Goal: Contribute content: Contribute content

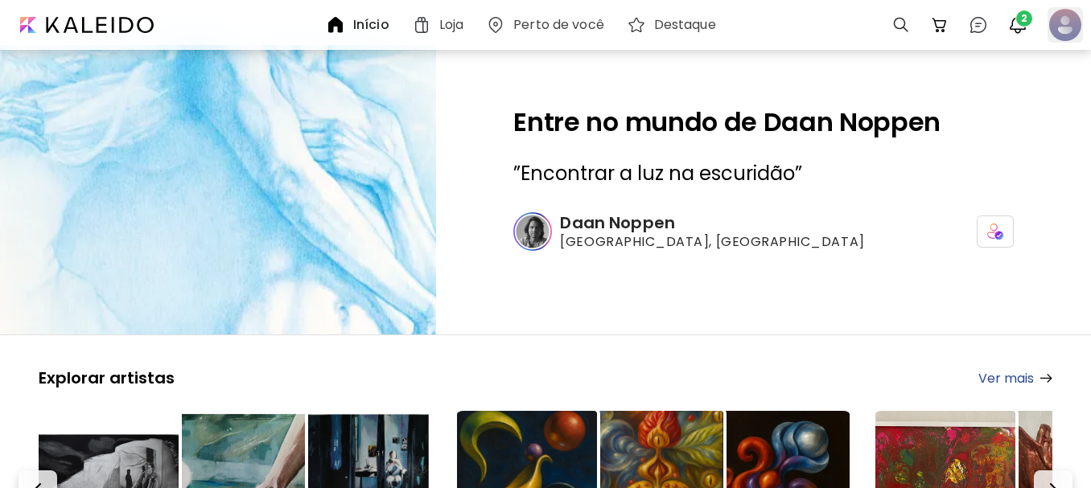
click at [1071, 26] on div at bounding box center [1064, 24] width 35 height 35
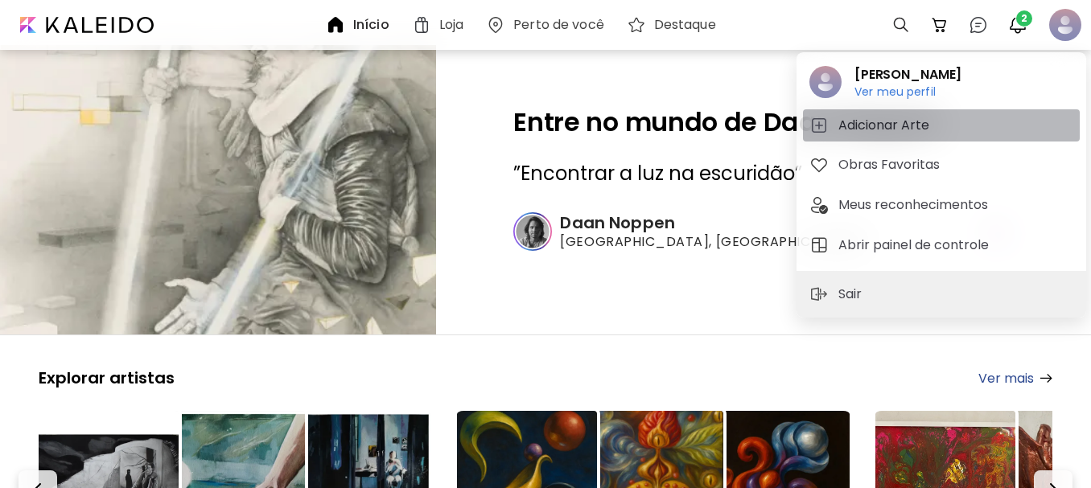
click at [871, 127] on h5 "Adicionar Arte" at bounding box center [886, 125] width 96 height 19
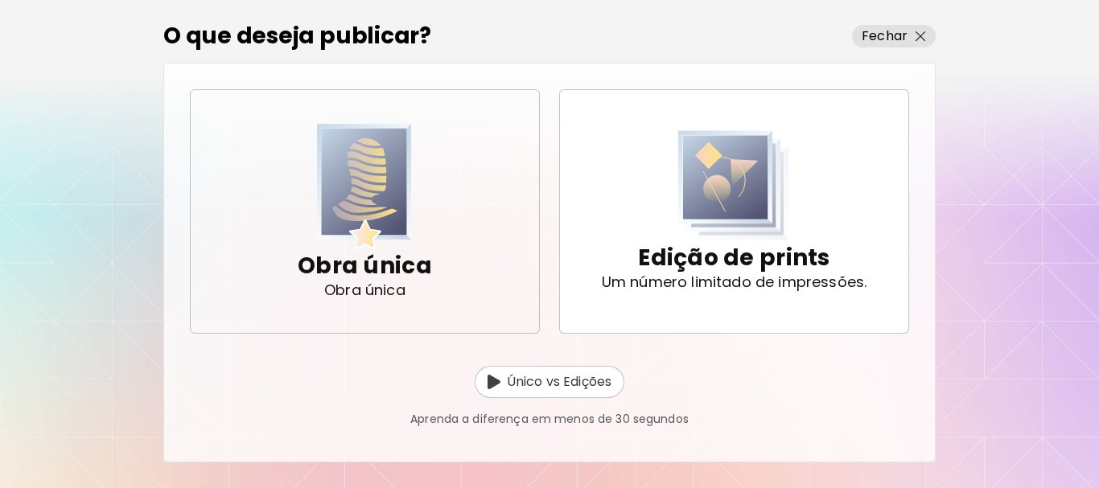
click at [383, 176] on img "button" at bounding box center [364, 187] width 95 height 126
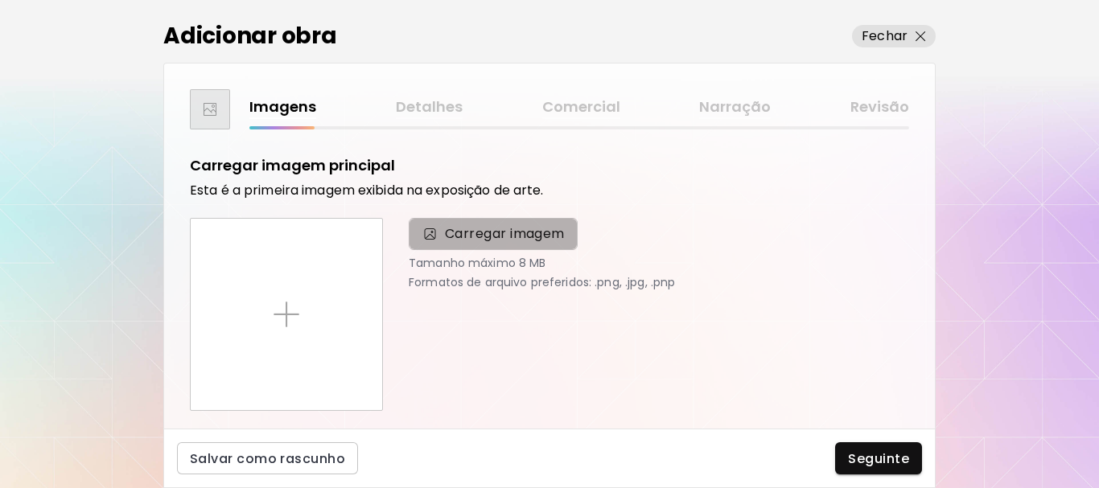
click at [501, 233] on span "Carregar imagem" at bounding box center [505, 233] width 120 height 19
click at [0, 0] on input "Carregar imagem" at bounding box center [0, 0] width 0 height 0
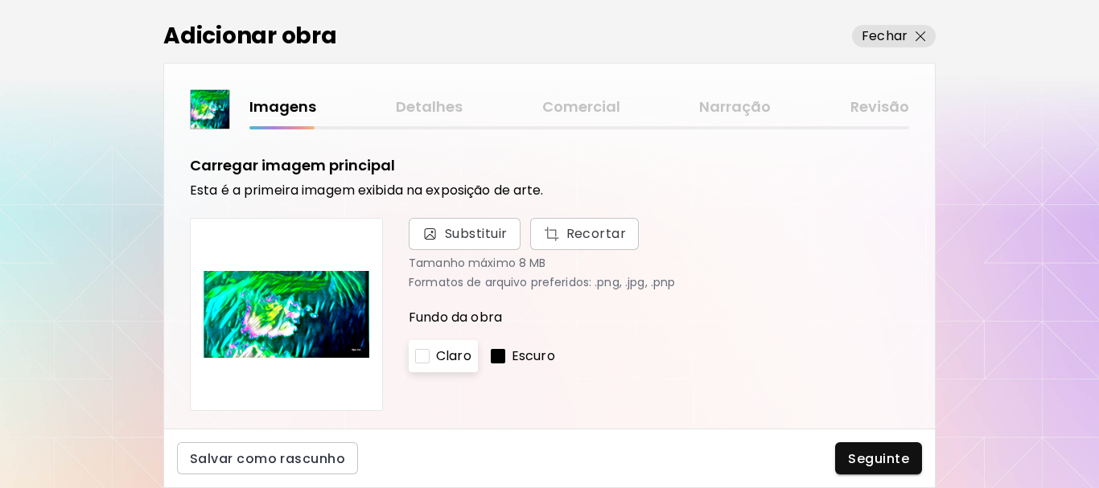
click at [529, 352] on p "Escuro" at bounding box center [533, 356] width 43 height 19
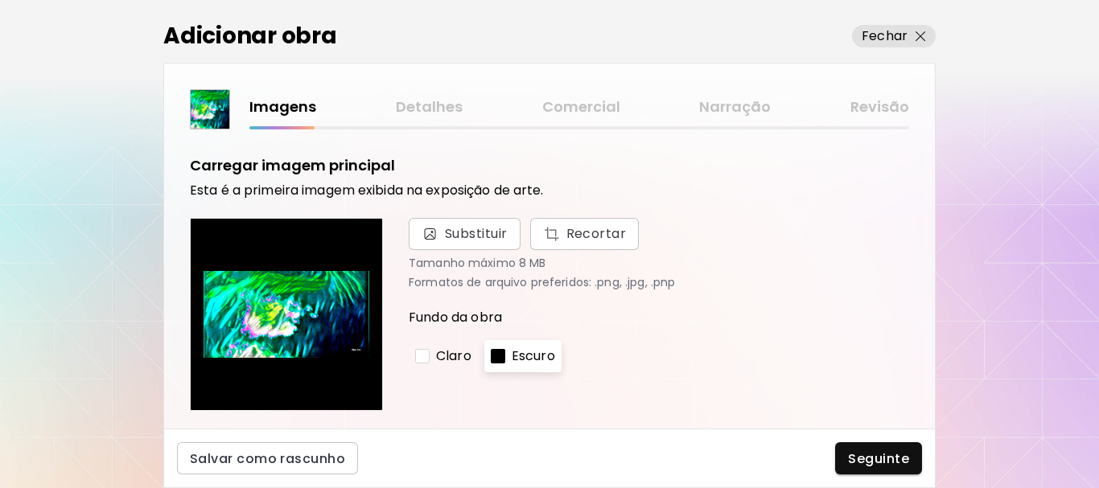
click at [451, 352] on p "Claro" at bounding box center [453, 356] width 35 height 19
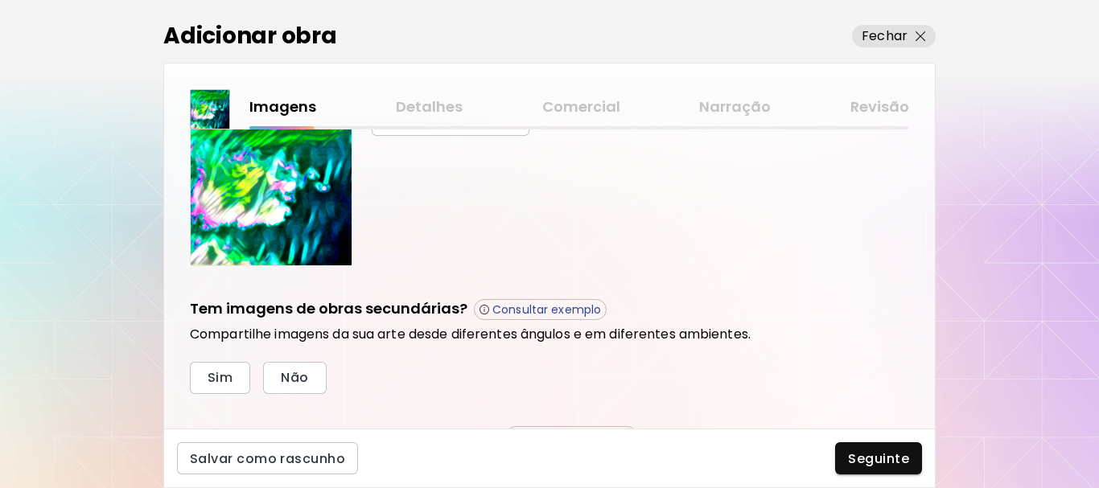
scroll to position [483, 0]
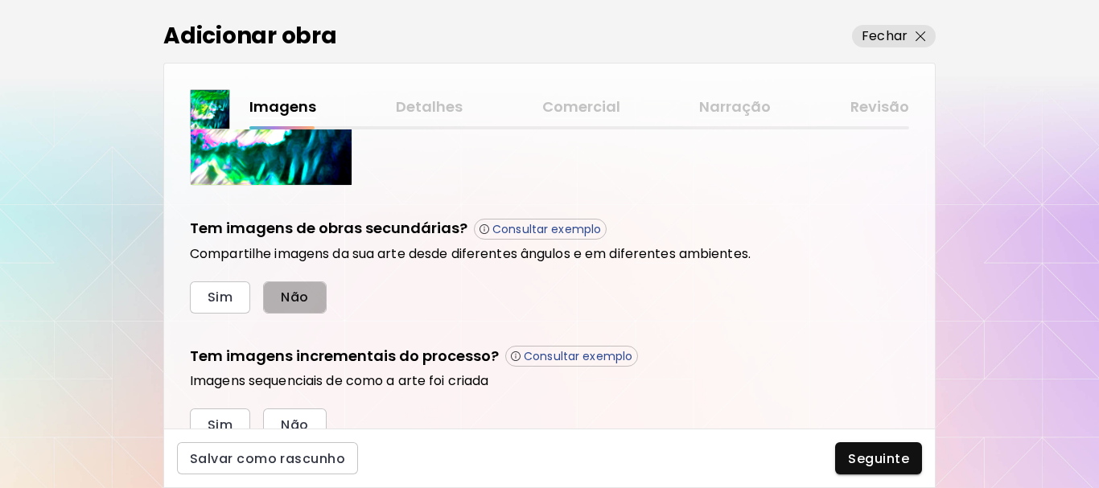
click at [311, 294] on button "Não" at bounding box center [294, 298] width 63 height 32
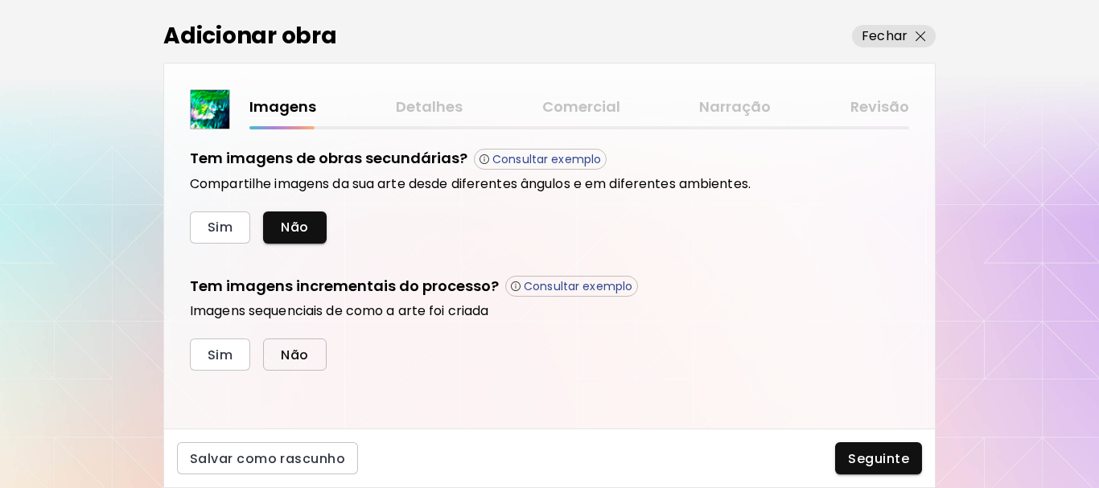
click at [292, 352] on span "Não" at bounding box center [294, 355] width 27 height 17
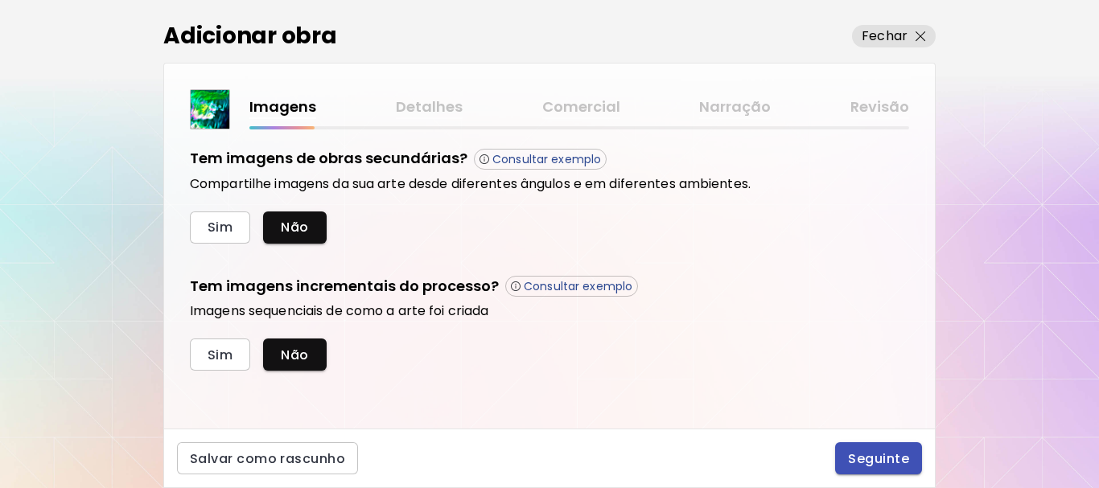
click at [886, 452] on span "Seguinte" at bounding box center [878, 458] width 61 height 17
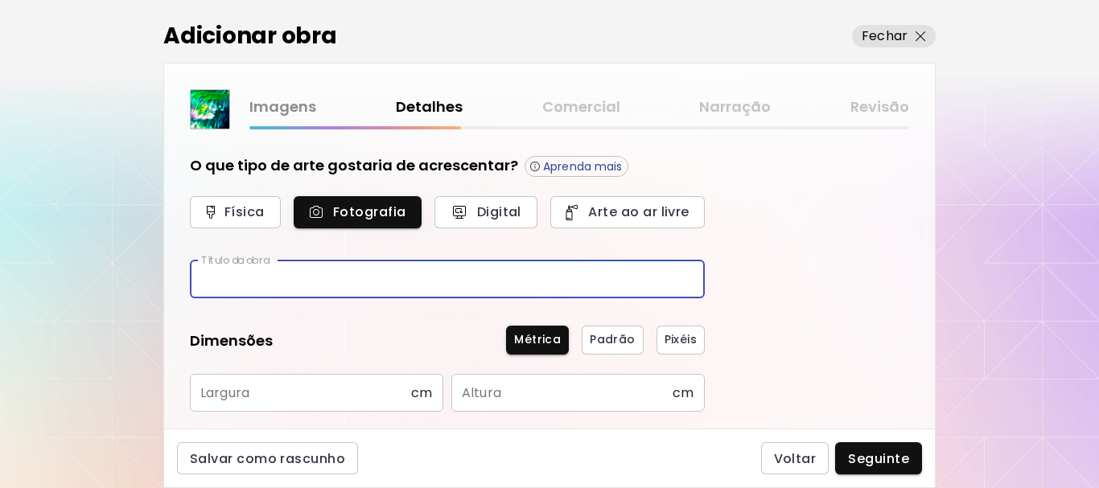
click at [374, 280] on input "text" at bounding box center [447, 280] width 515 height 38
type input "**********"
click at [361, 398] on input "text" at bounding box center [300, 393] width 221 height 38
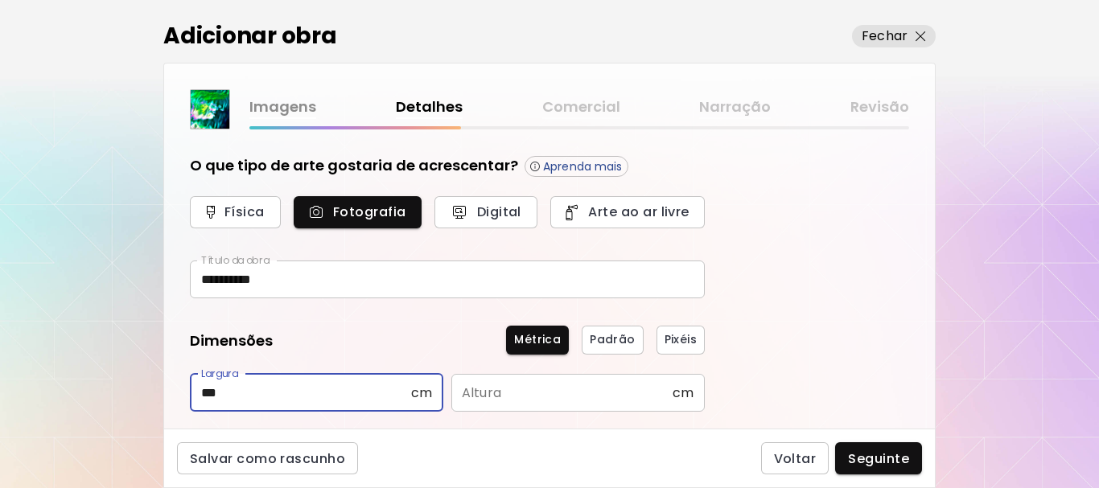
type input "***"
click at [504, 392] on input "text" at bounding box center [561, 393] width 221 height 38
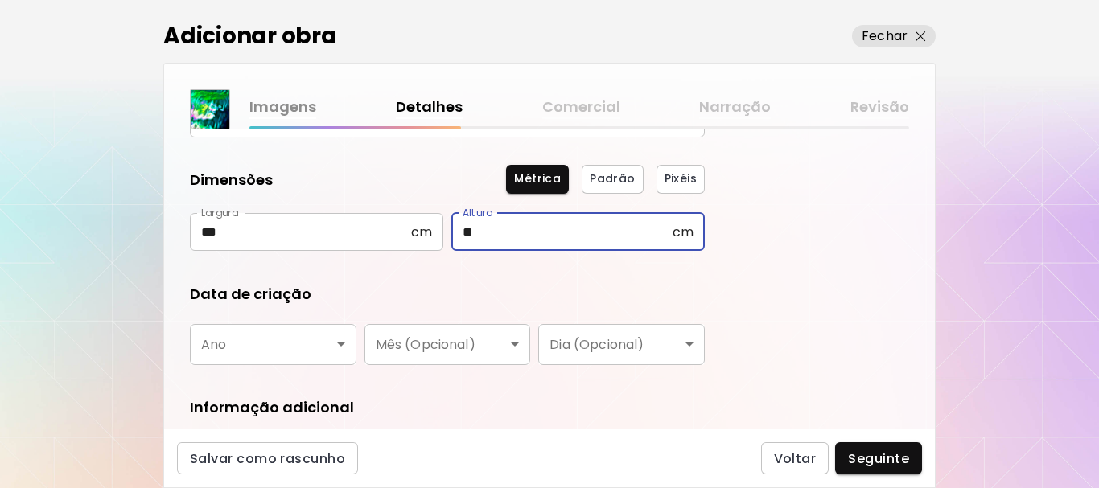
scroll to position [241, 0]
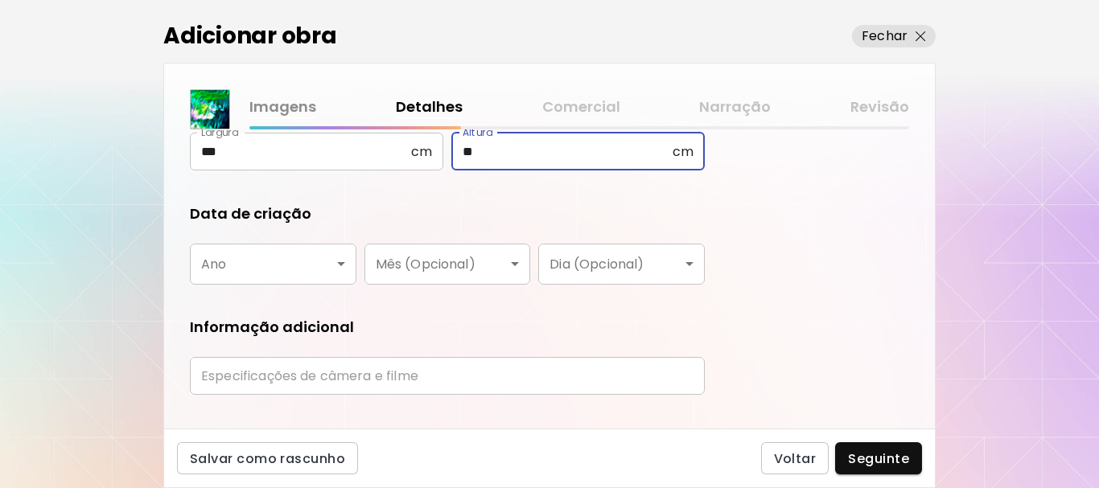
type input "**"
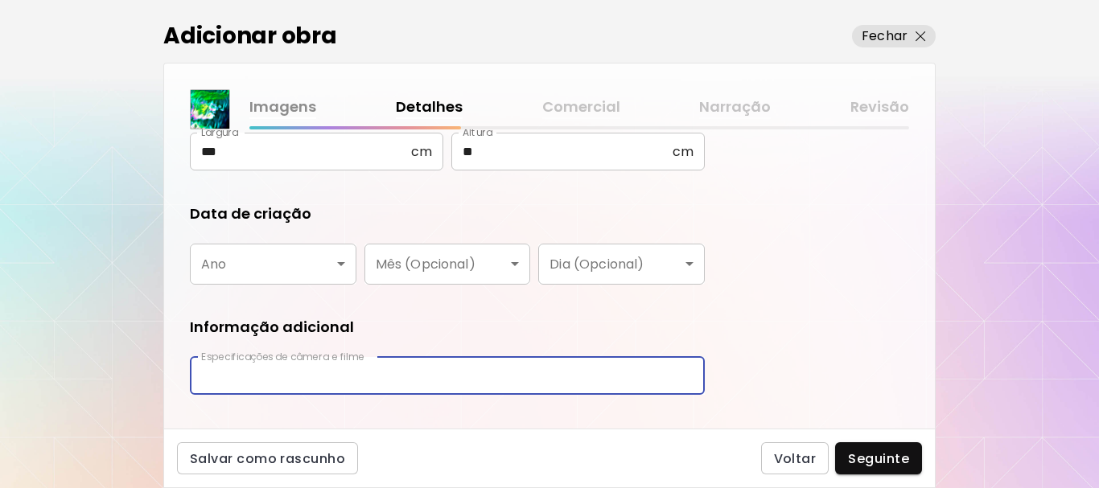
click at [439, 376] on input "text" at bounding box center [447, 376] width 515 height 38
type input "**********"
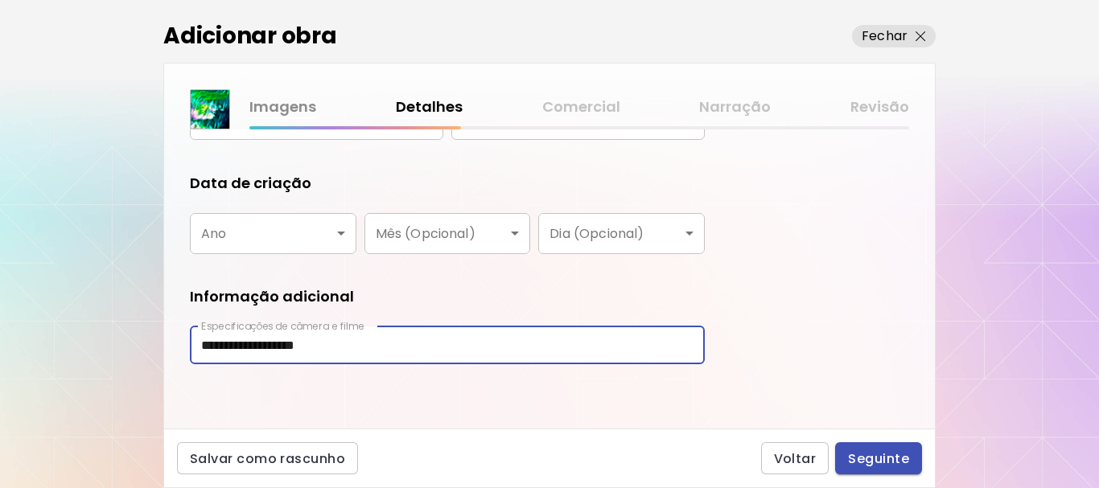
click at [866, 457] on span "Seguinte" at bounding box center [878, 458] width 61 height 17
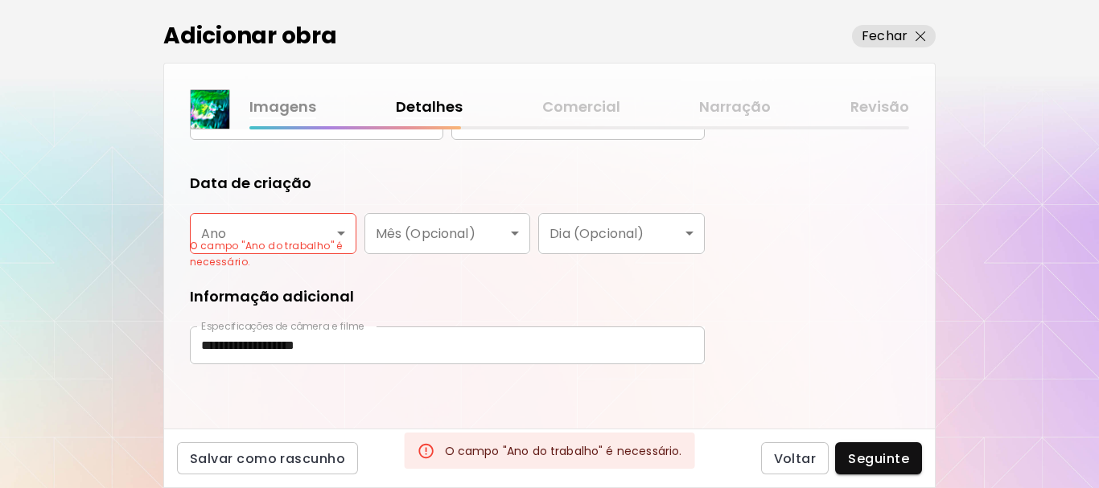
click at [298, 226] on body "**********" at bounding box center [549, 244] width 1099 height 488
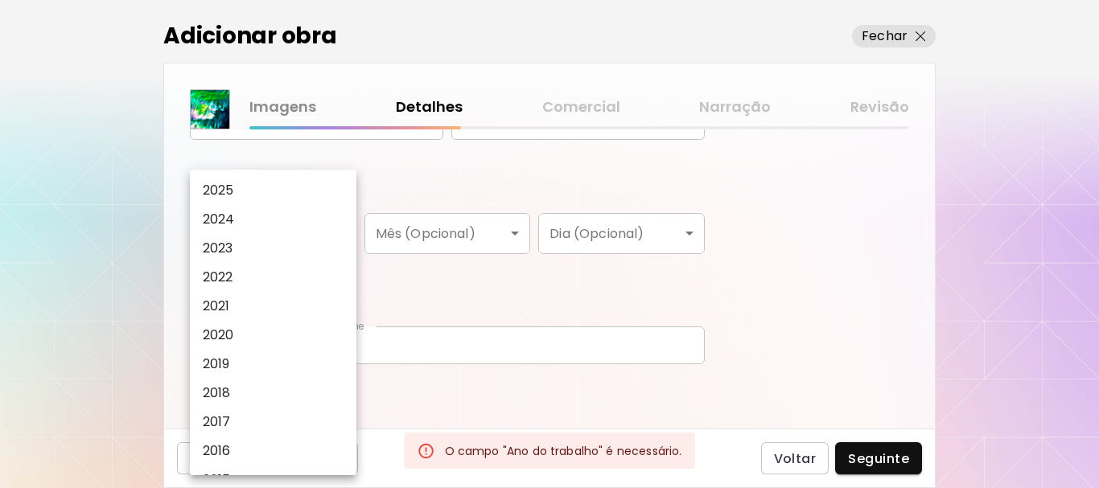
click at [268, 191] on li "2025" at bounding box center [277, 190] width 175 height 29
type input "****"
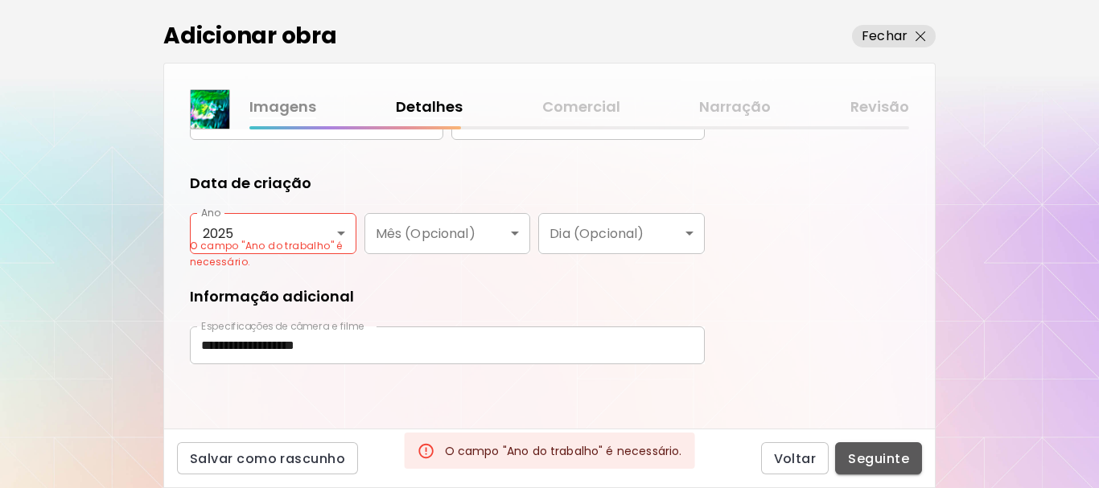
click at [873, 450] on button "Seguinte" at bounding box center [878, 458] width 87 height 32
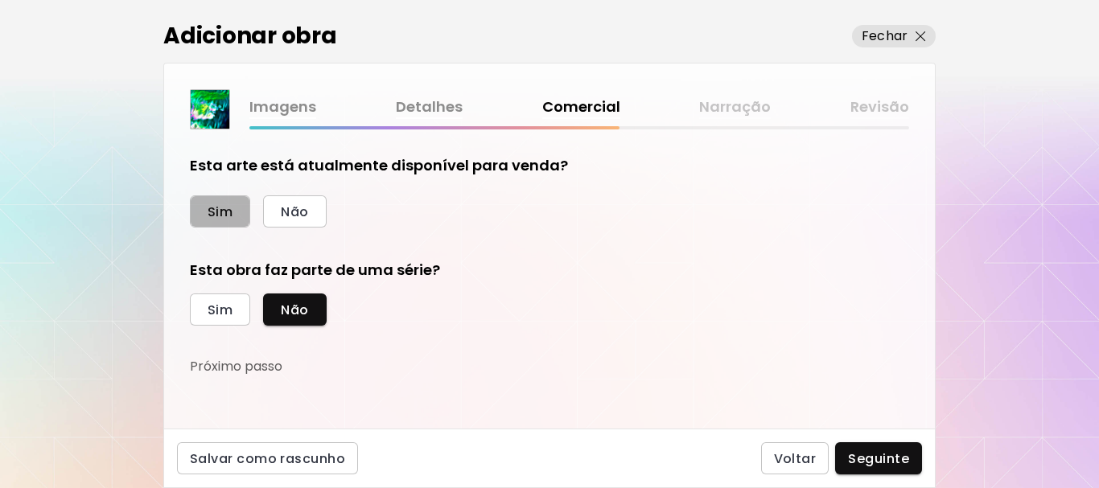
click at [216, 209] on span "Sim" at bounding box center [220, 212] width 25 height 17
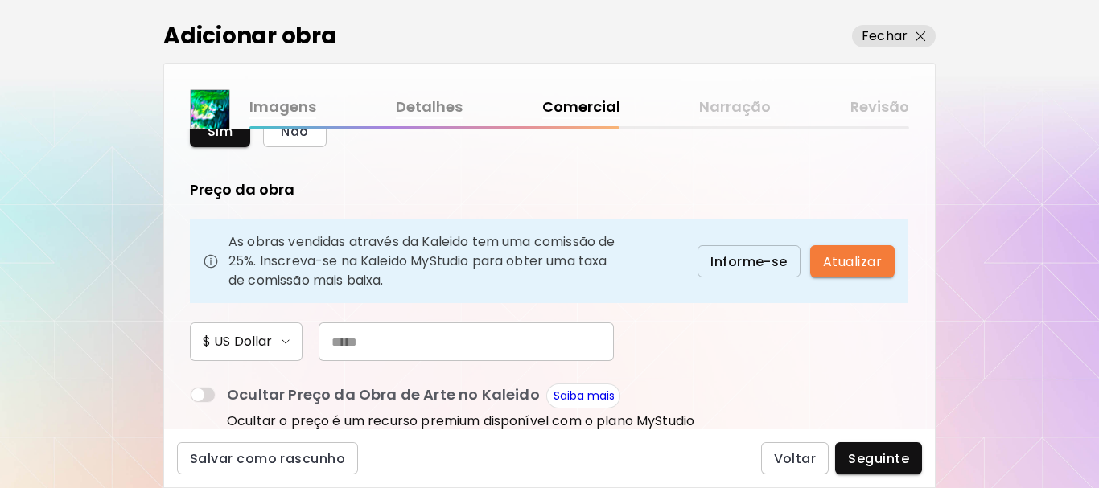
scroll to position [161, 0]
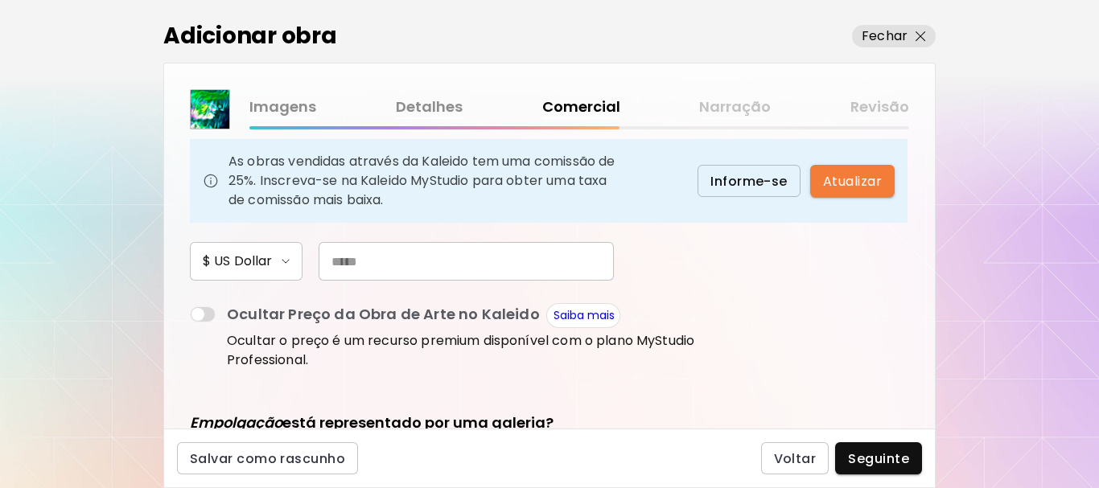
click at [434, 257] on input "text" at bounding box center [466, 261] width 295 height 39
type input "***"
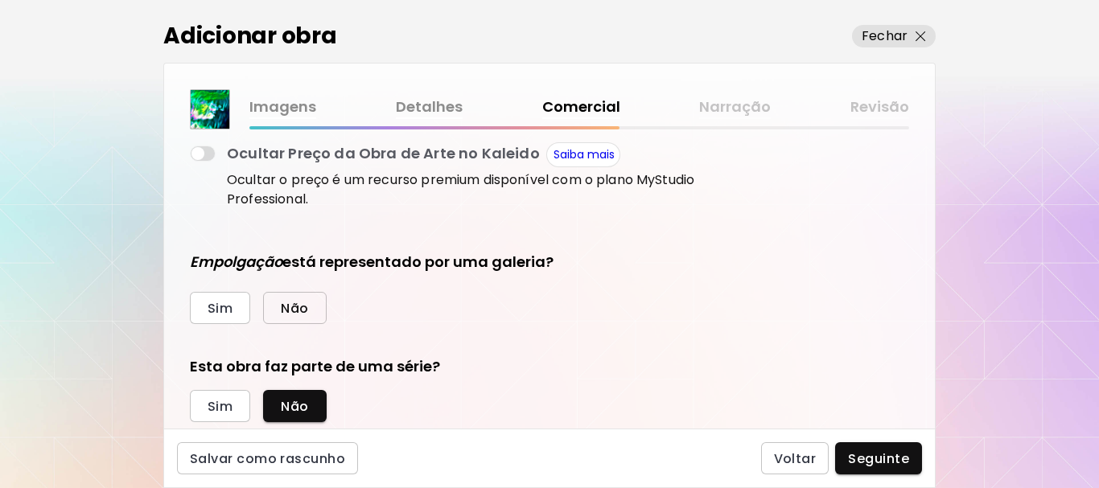
click at [311, 304] on button "Não" at bounding box center [294, 308] width 63 height 32
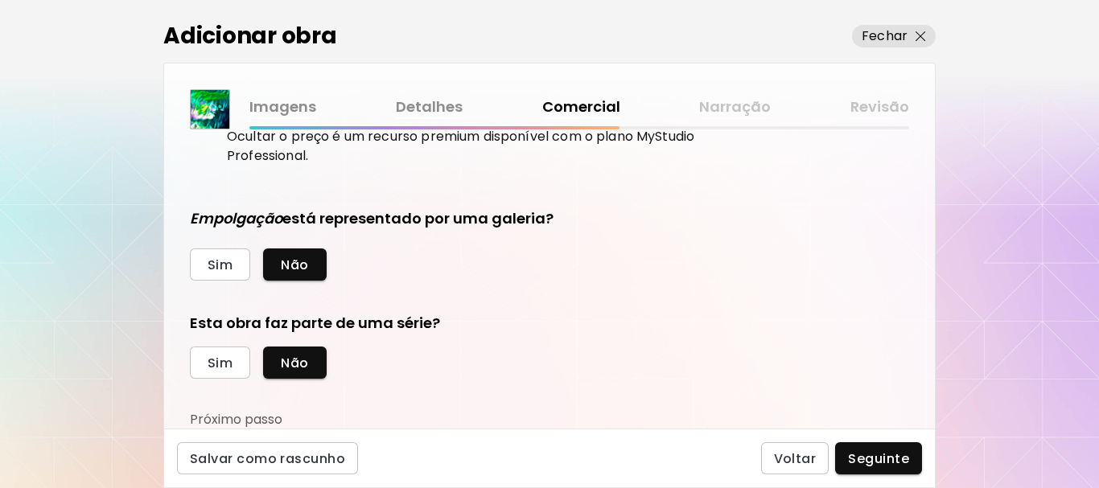
click at [872, 454] on span "Seguinte" at bounding box center [878, 458] width 61 height 17
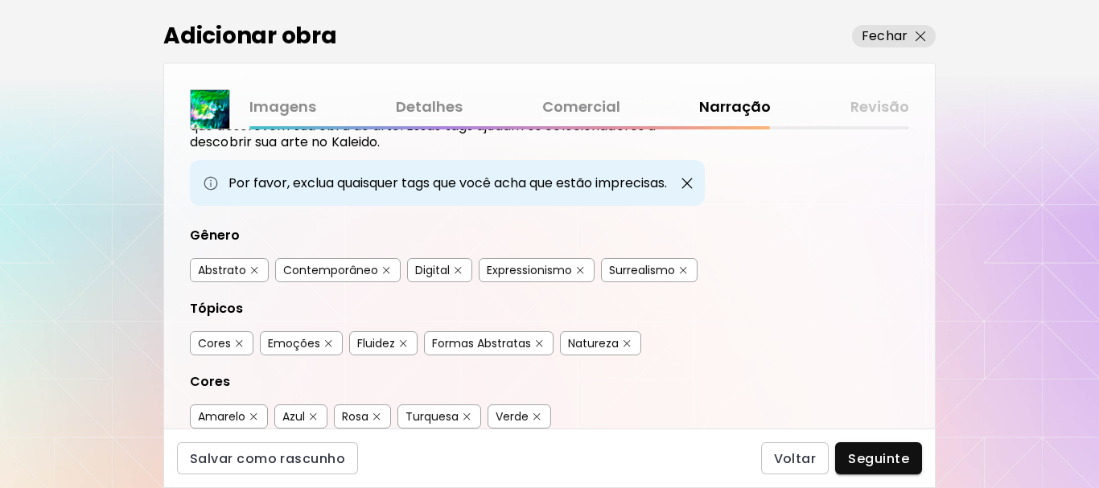
scroll to position [161, 0]
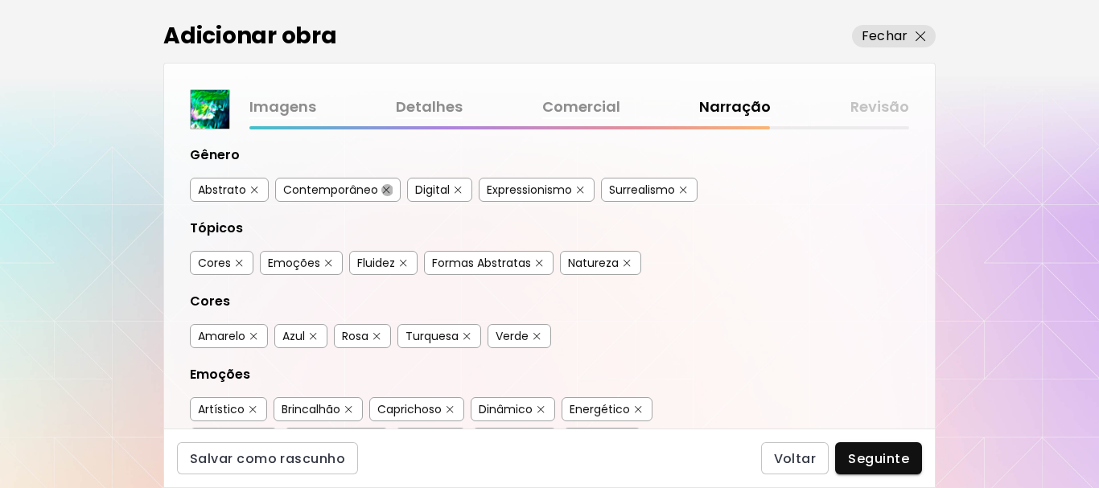
click at [384, 189] on img "button" at bounding box center [386, 190] width 7 height 7
click at [578, 191] on img "button" at bounding box center [580, 190] width 7 height 7
click at [684, 191] on img "button" at bounding box center [683, 190] width 7 height 7
click at [239, 262] on img "button" at bounding box center [239, 263] width 7 height 7
click at [401, 261] on img "button" at bounding box center [403, 263] width 7 height 7
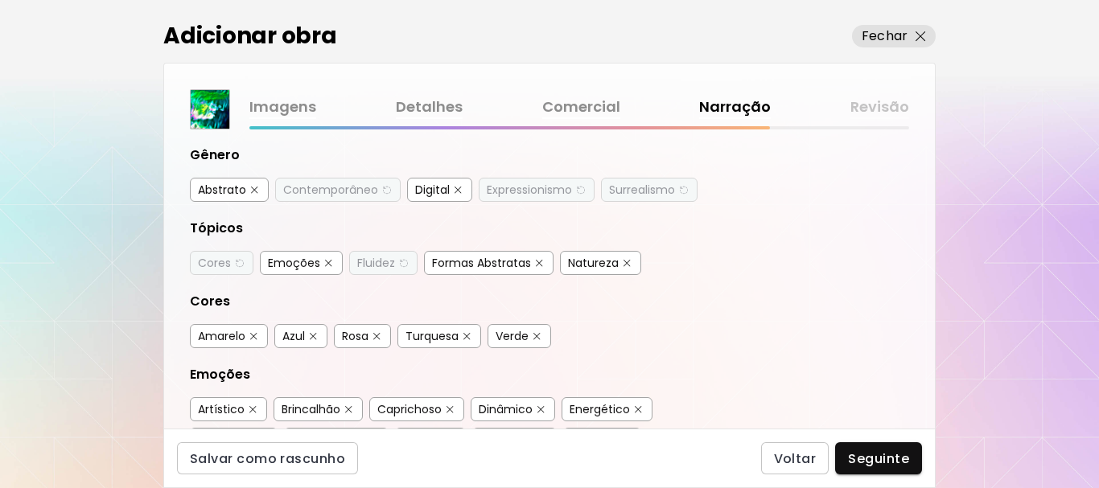
click at [533, 261] on div "Formas Abstratas" at bounding box center [489, 263] width 130 height 24
click at [537, 267] on button "button" at bounding box center [539, 263] width 12 height 12
click at [626, 264] on img "button" at bounding box center [626, 263] width 7 height 7
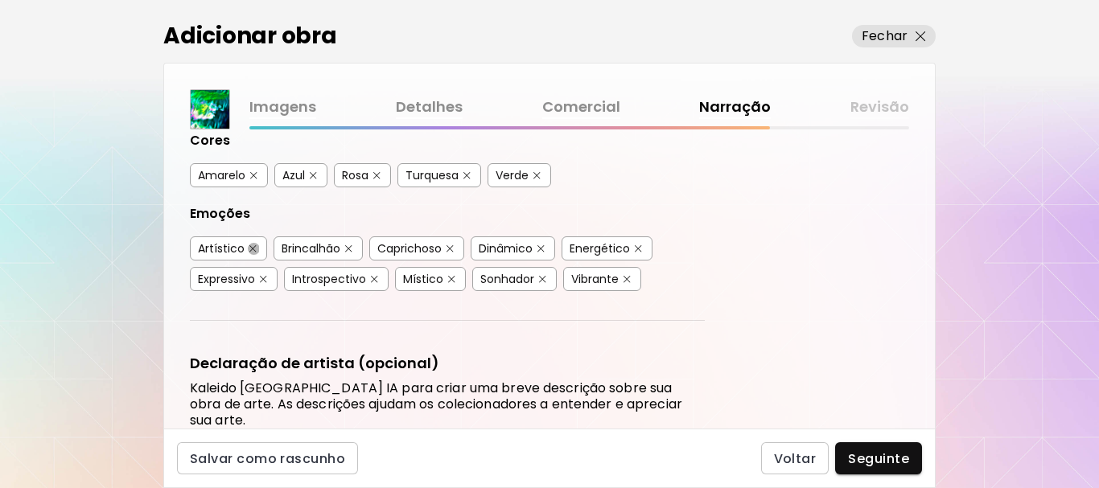
click at [253, 247] on img "button" at bounding box center [252, 248] width 7 height 7
click at [347, 249] on img "button" at bounding box center [348, 248] width 7 height 7
click at [449, 245] on img "button" at bounding box center [449, 248] width 7 height 7
click at [544, 248] on img "button" at bounding box center [540, 248] width 7 height 7
click at [642, 250] on img "button" at bounding box center [638, 248] width 7 height 7
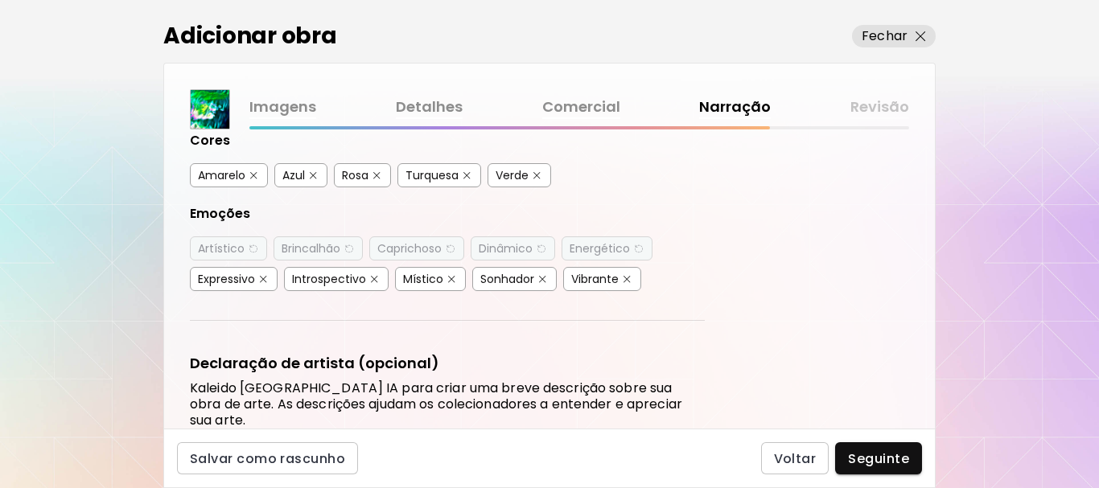
click at [451, 282] on img "button" at bounding box center [451, 279] width 7 height 7
click at [545, 282] on img "button" at bounding box center [542, 279] width 7 height 7
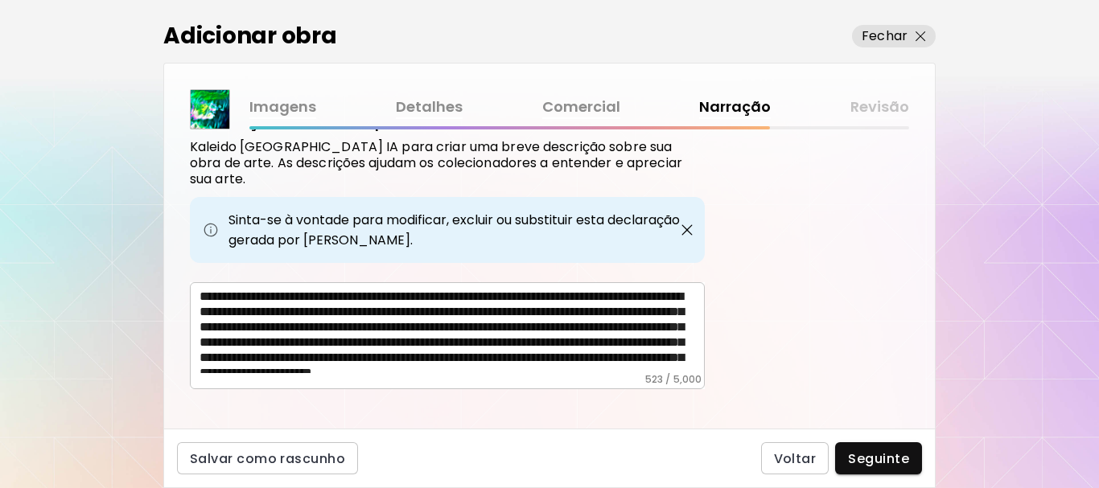
scroll to position [39, 0]
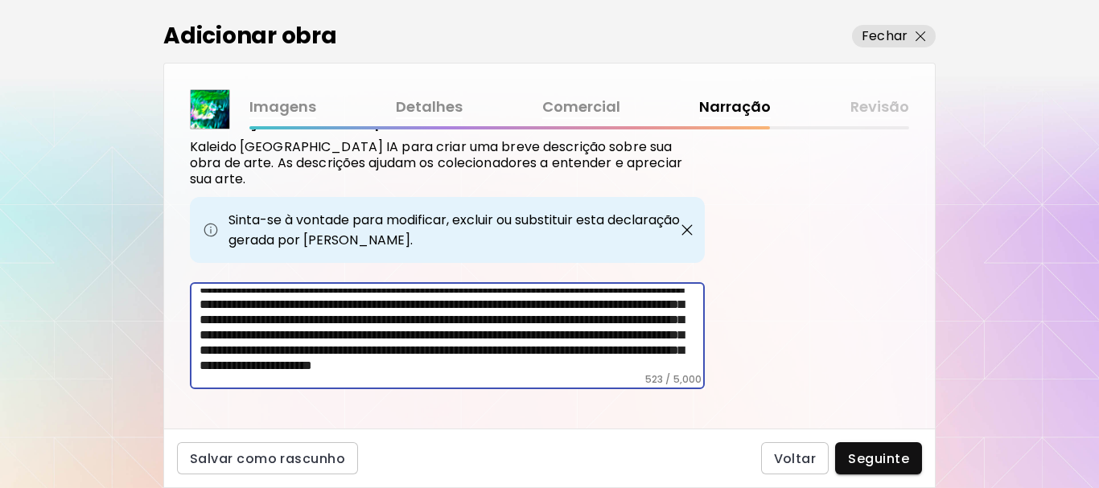
drag, startPoint x: 530, startPoint y: 305, endPoint x: 541, endPoint y: 353, distance: 49.6
click at [541, 353] on textarea "**********" at bounding box center [451, 331] width 505 height 84
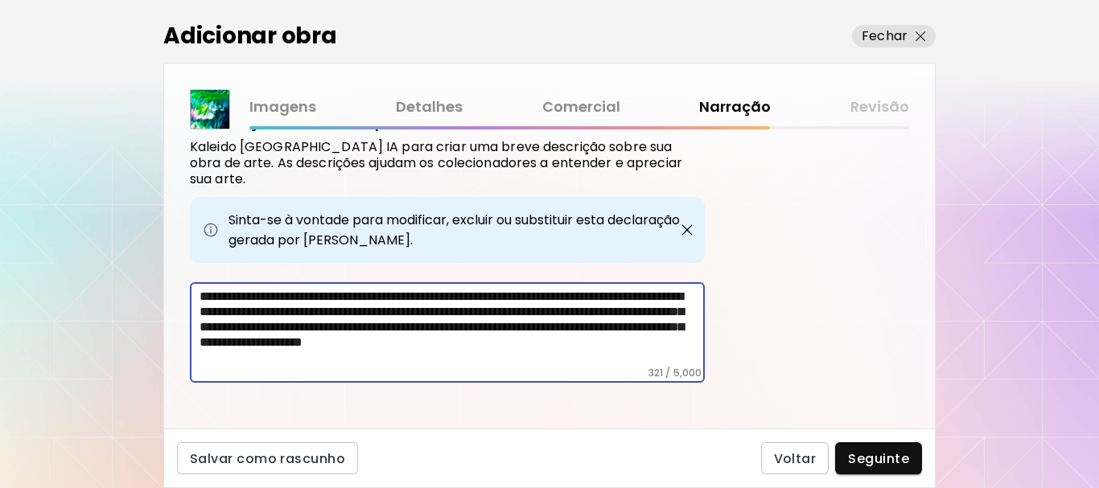
scroll to position [559, 0]
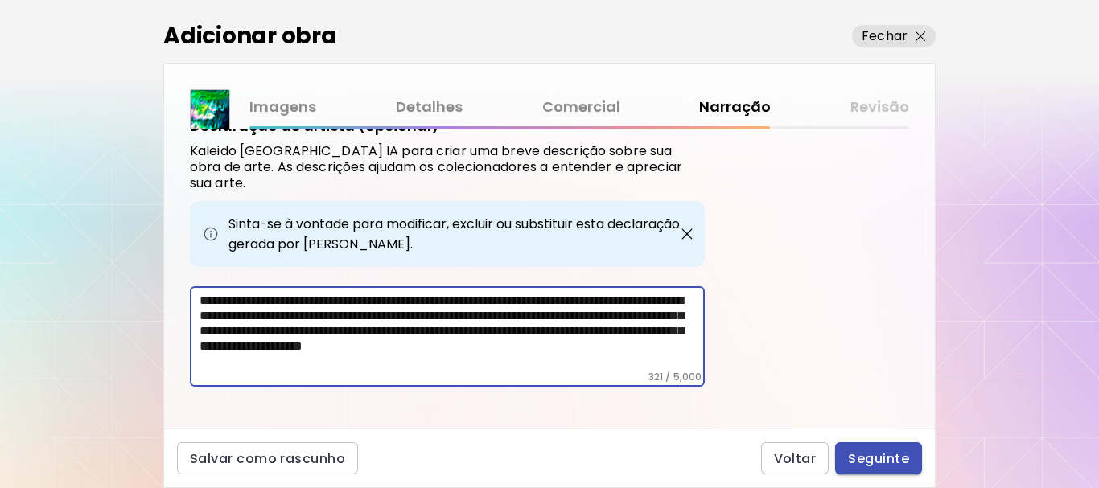
type textarea "**********"
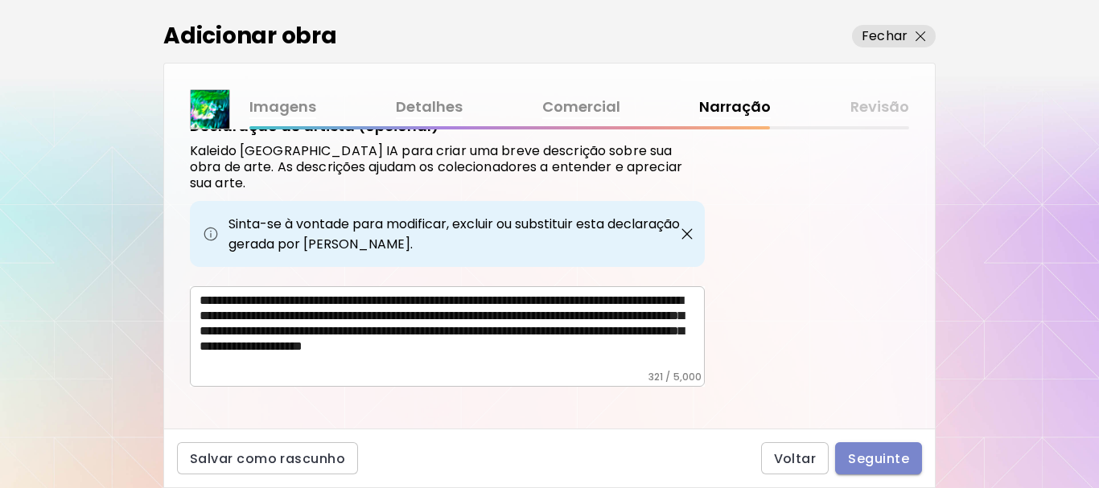
click at [894, 454] on span "Seguinte" at bounding box center [878, 458] width 61 height 17
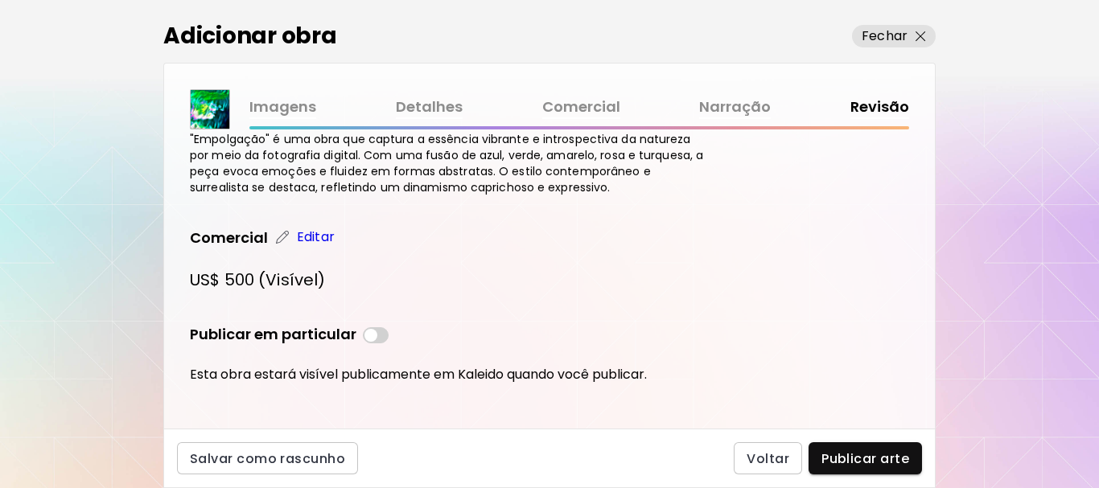
scroll to position [496, 0]
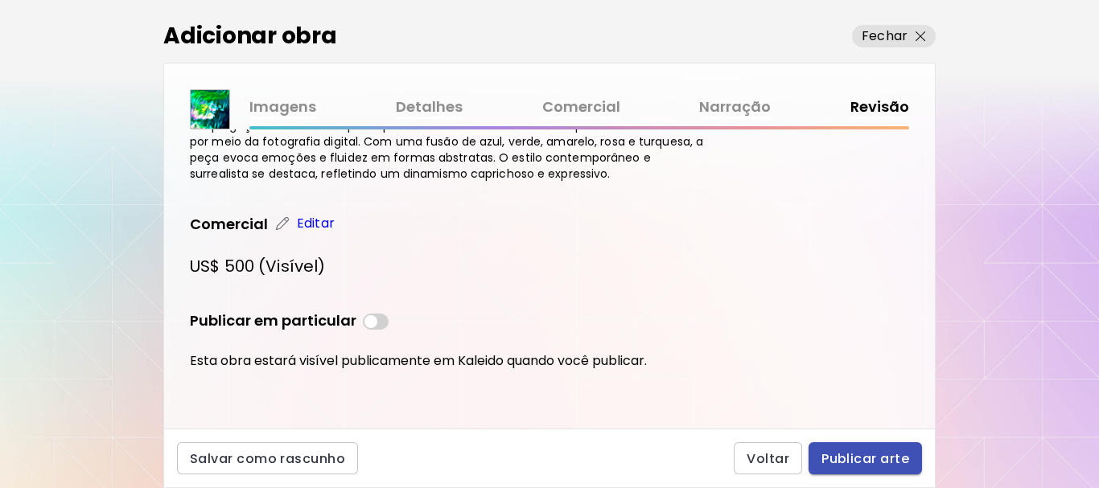
click at [864, 460] on span "Publicar arte" at bounding box center [865, 458] width 88 height 17
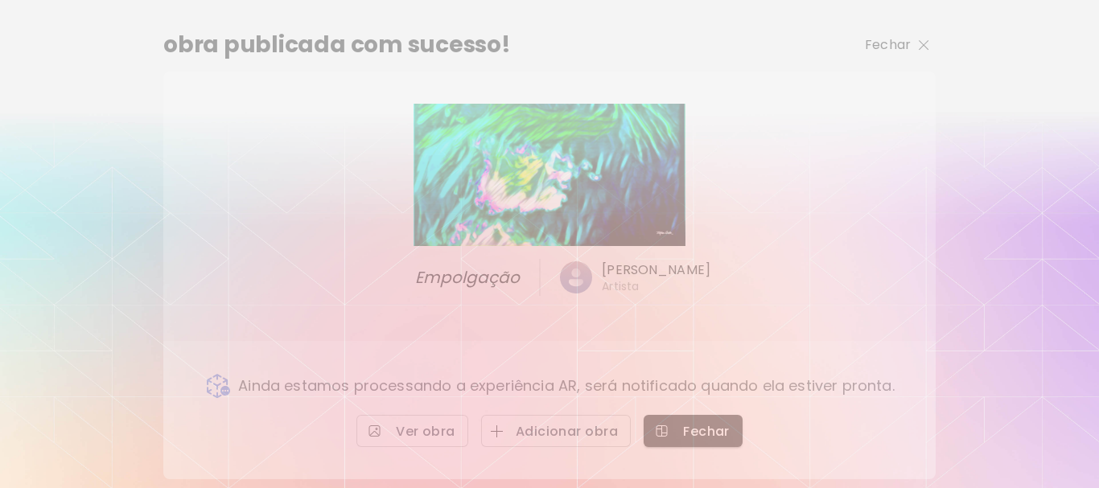
click at [892, 39] on p "Fechar" at bounding box center [888, 44] width 46 height 19
